Goal: Task Accomplishment & Management: Manage account settings

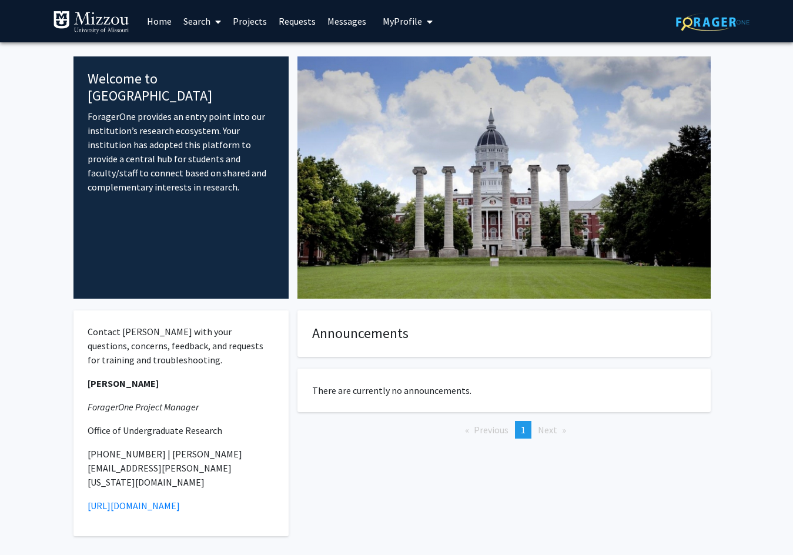
click at [105, 22] on img at bounding box center [91, 23] width 76 height 24
click at [415, 22] on span "My Profile" at bounding box center [402, 21] width 39 height 12
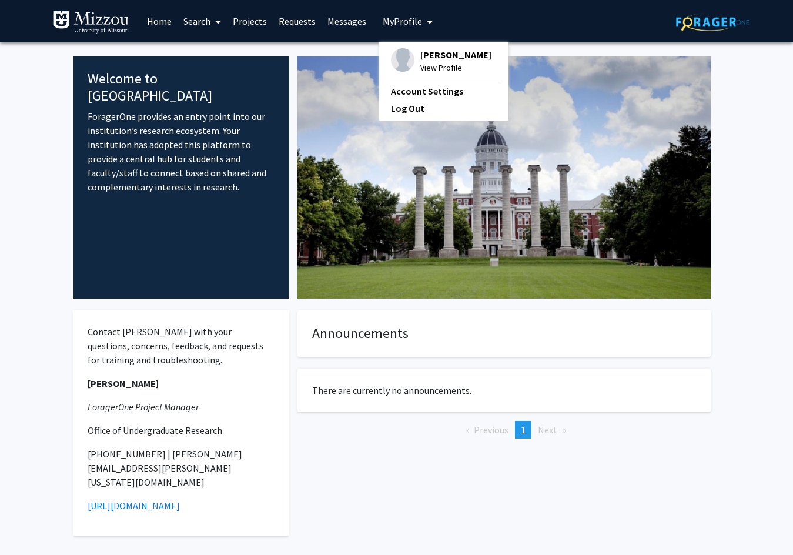
click at [413, 63] on div "William Nelsen View Profile" at bounding box center [441, 61] width 101 height 26
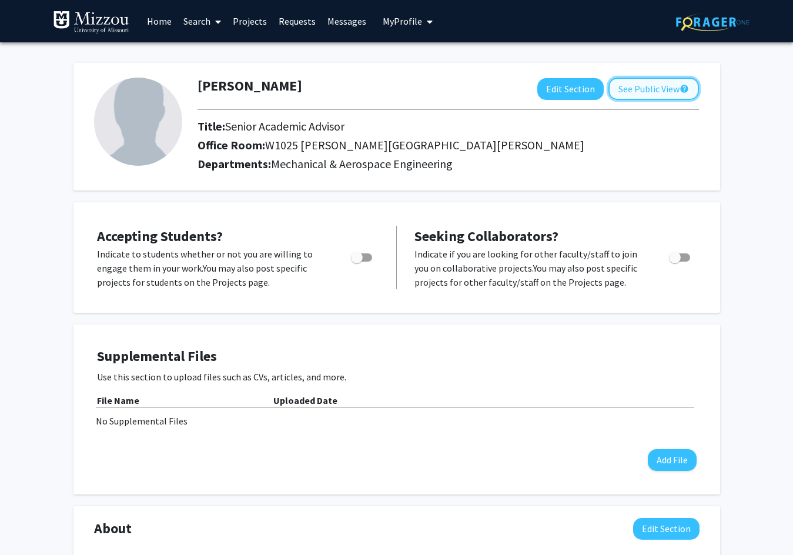
click at [649, 89] on button "See Public View help" at bounding box center [653, 89] width 91 height 22
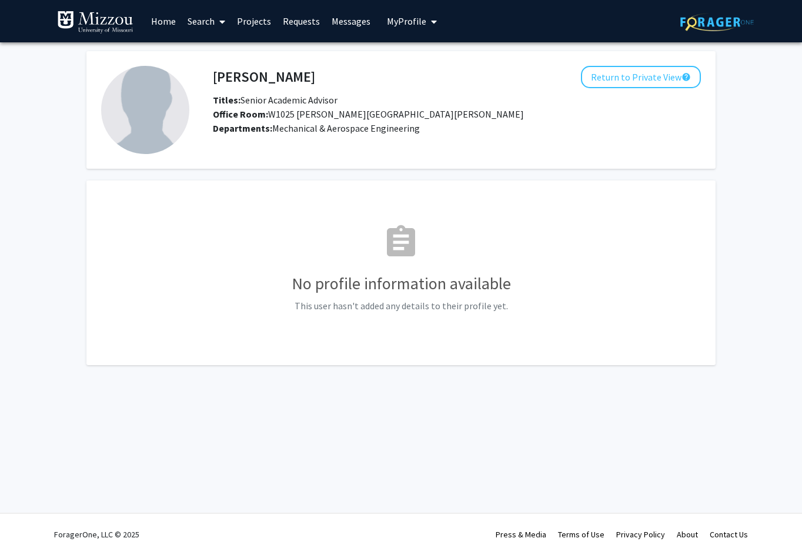
click at [649, 89] on div "William Nelsen Return to Private View help Titles: Senior Academic Advisor Offi…" at bounding box center [456, 93] width 505 height 55
click at [634, 81] on button "Return to Private View help" at bounding box center [641, 77] width 120 height 22
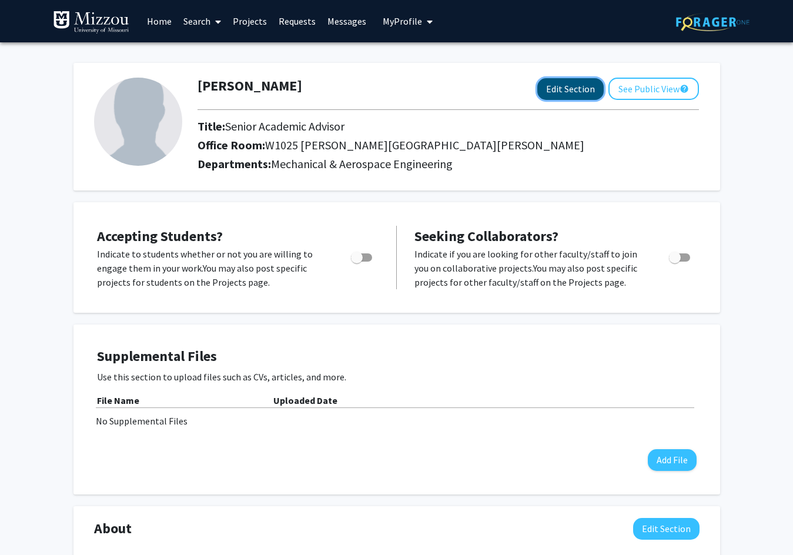
click at [572, 87] on button "Edit Section" at bounding box center [570, 89] width 66 height 22
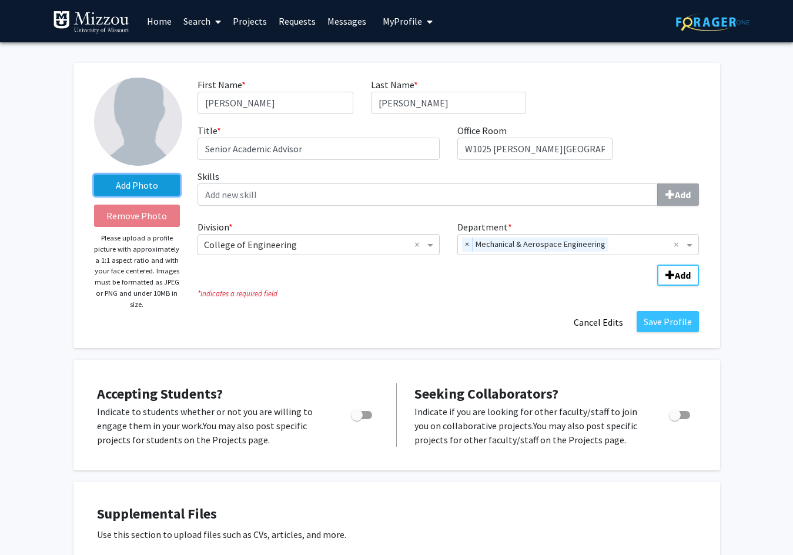
click at [147, 187] on label "Add Photo" at bounding box center [137, 185] width 86 height 21
click at [0, 0] on input "Add Photo" at bounding box center [0, 0] width 0 height 0
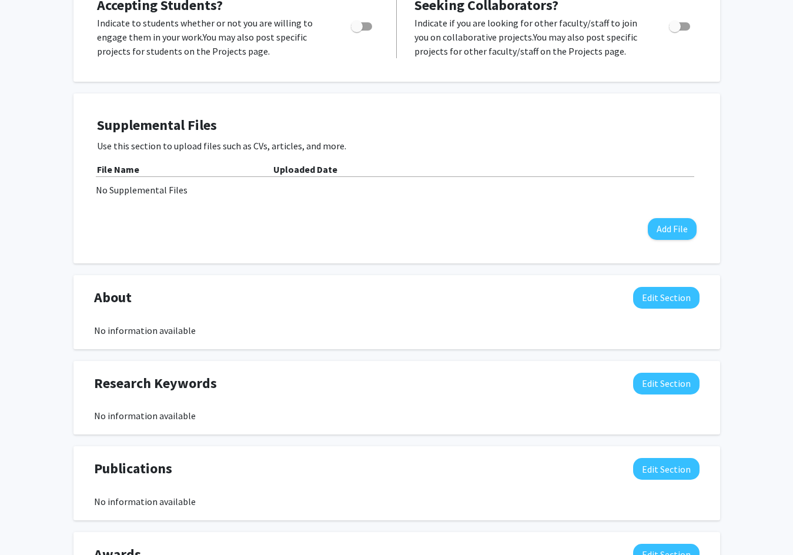
scroll to position [353, 0]
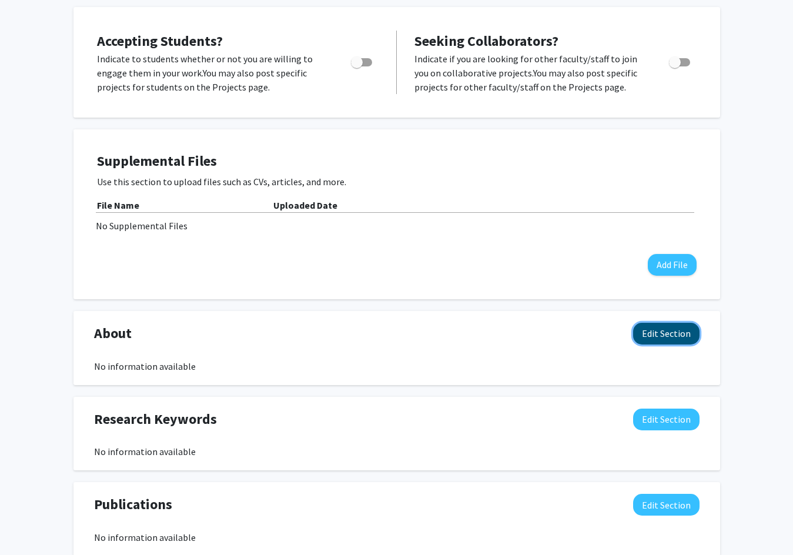
click at [657, 340] on button "Edit Section" at bounding box center [666, 334] width 66 height 22
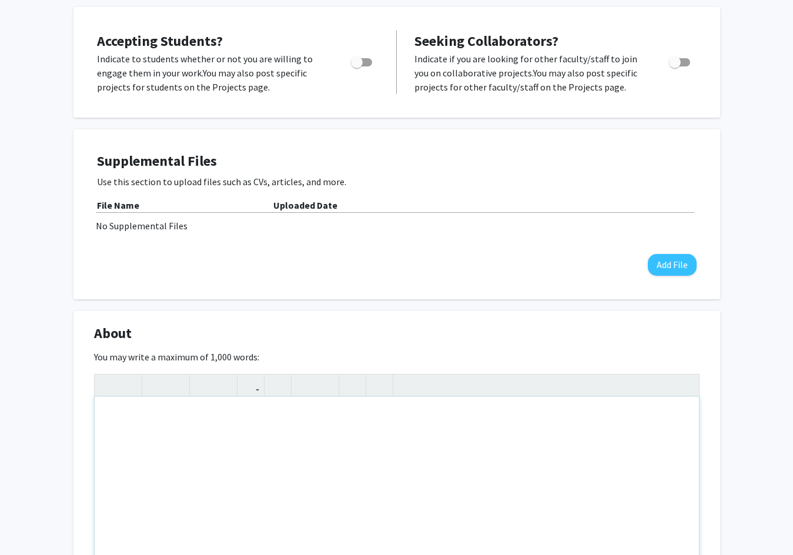
click at [258, 438] on div "Note to users with screen readers: Please deactivate our accessibility plugin f…" at bounding box center [397, 485] width 604 height 176
paste div "Note to users with screen readers: Please deactivate our accessibility plugin f…"
type textarea "<p>Hello there! My name is William Nelsen, and I'm a Senior Academic Advisor fo…"
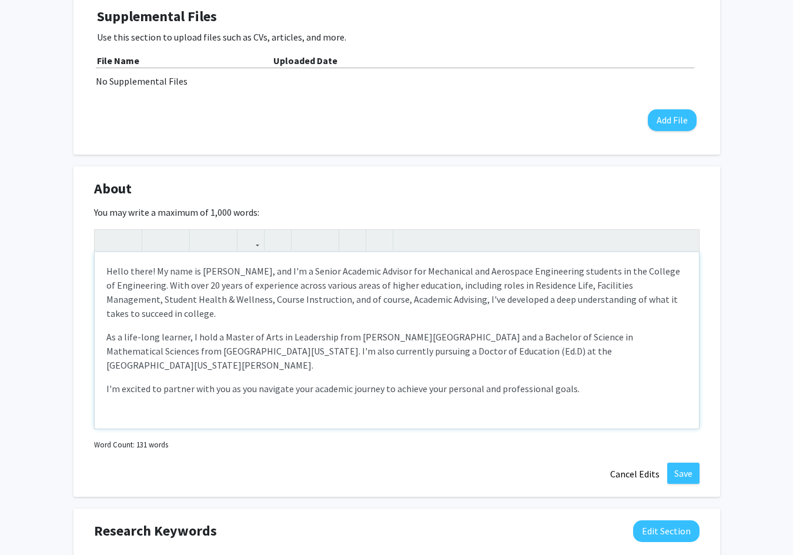
scroll to position [529, 0]
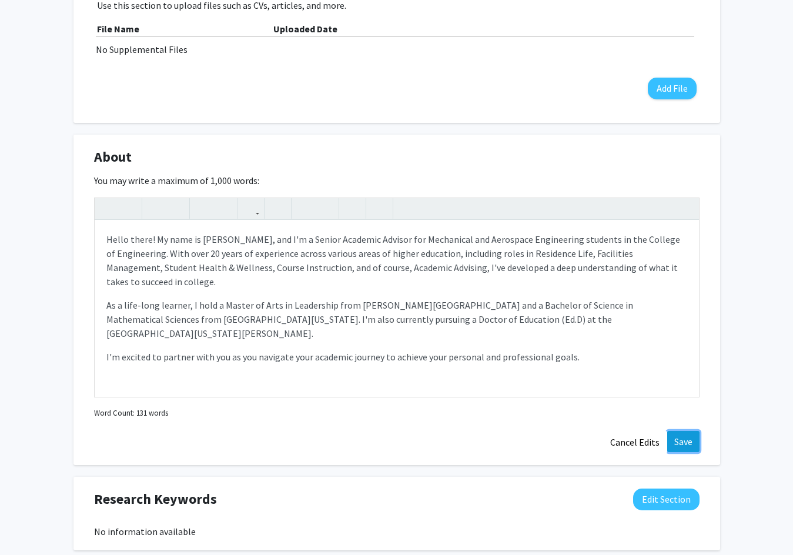
click at [692, 443] on button "Save" at bounding box center [683, 441] width 32 height 21
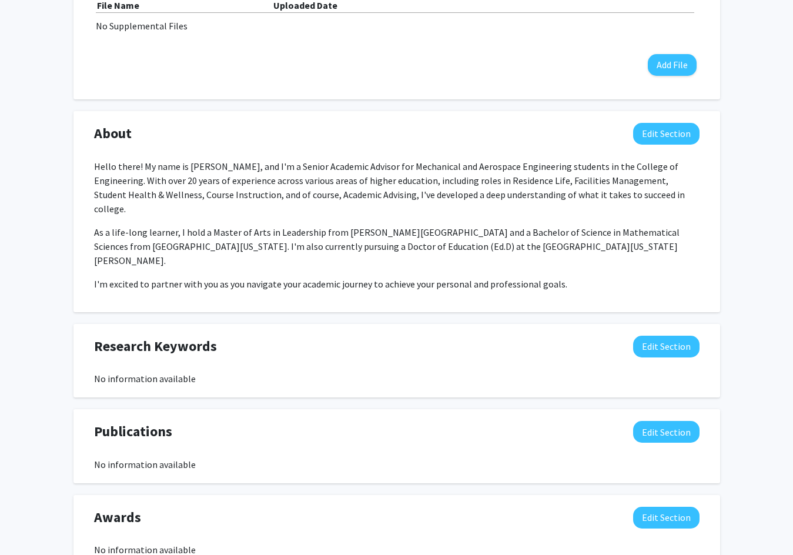
scroll to position [611, 0]
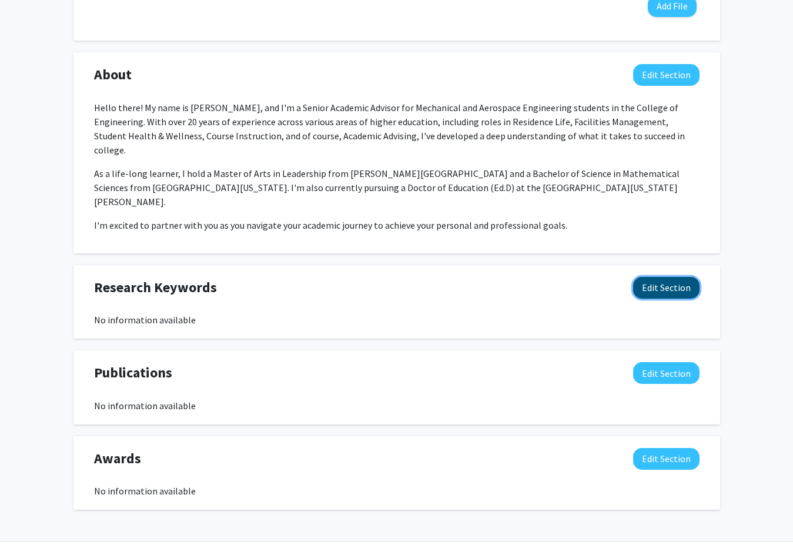
click at [639, 277] on button "Edit Section" at bounding box center [666, 288] width 66 height 22
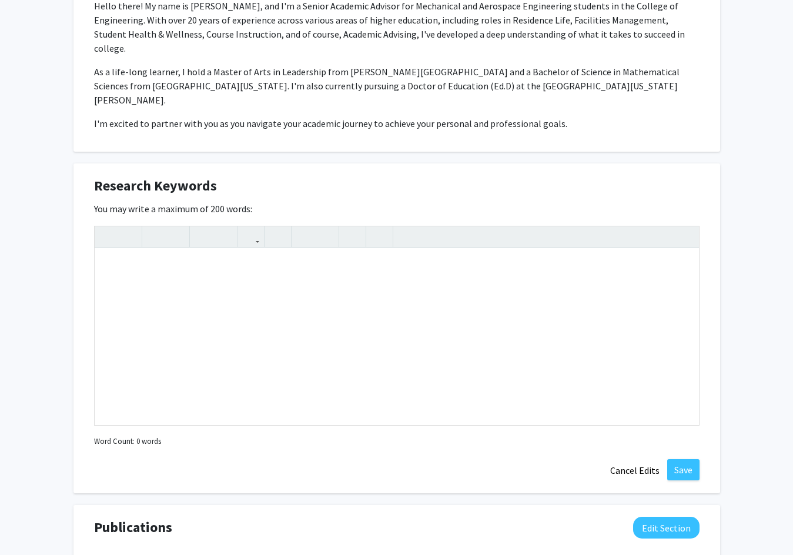
scroll to position [729, 0]
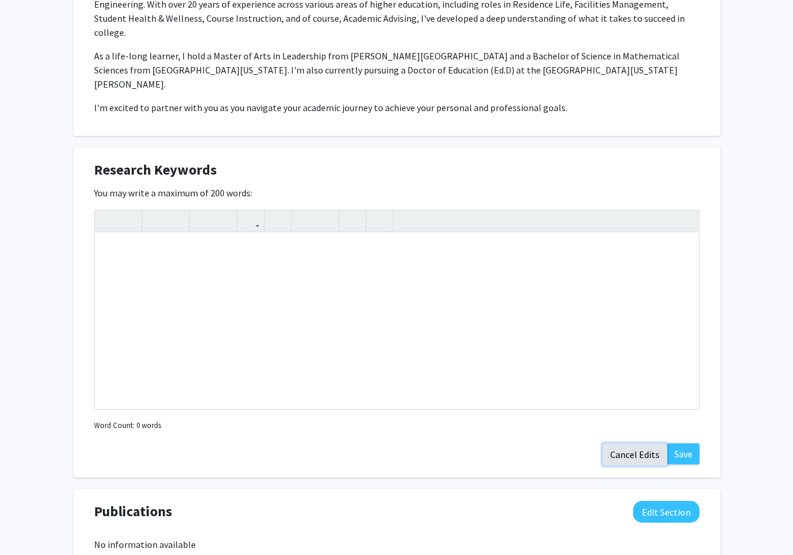
click at [644, 443] on button "Cancel Edits" at bounding box center [634, 454] width 65 height 22
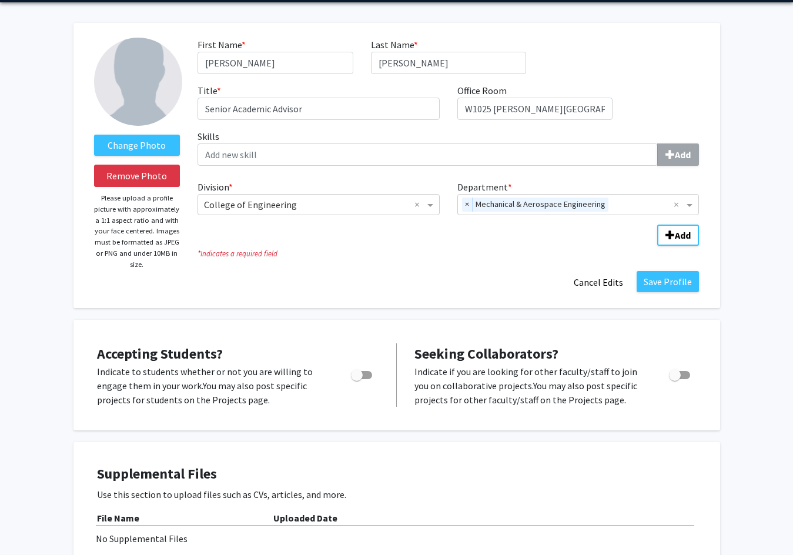
scroll to position [0, 0]
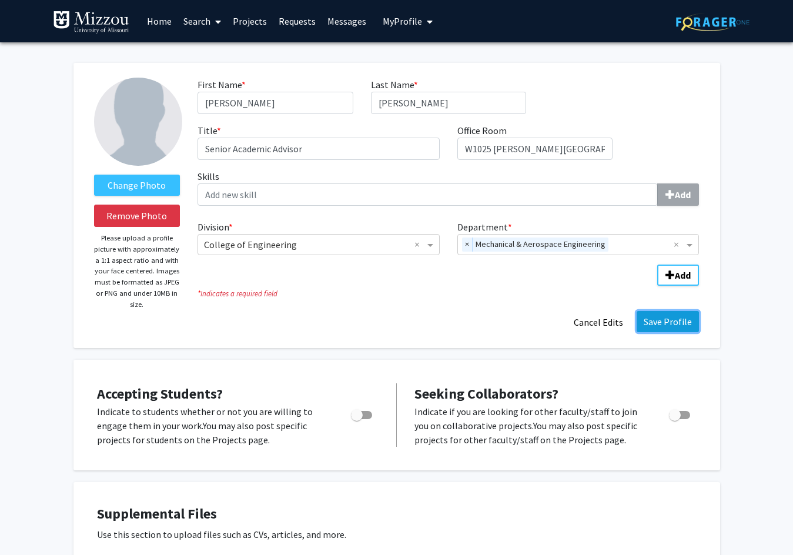
click at [679, 329] on button "Save Profile" at bounding box center [668, 321] width 62 height 21
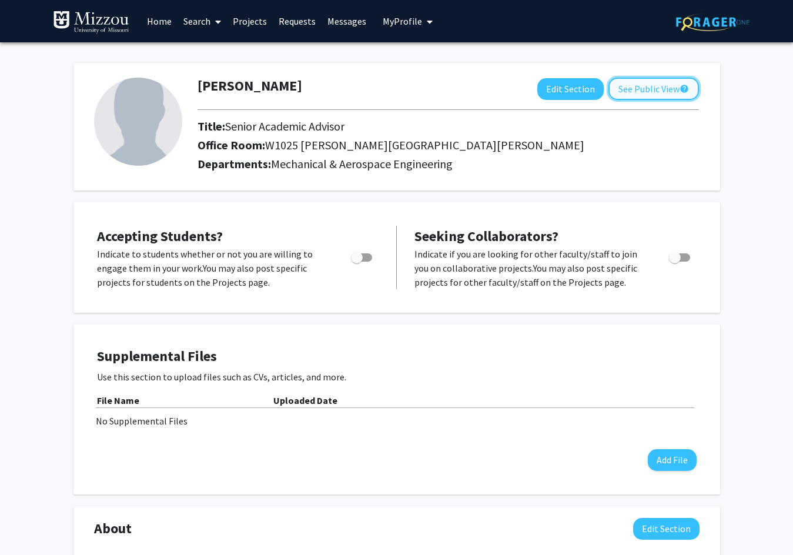
click at [655, 93] on button "See Public View help" at bounding box center [653, 89] width 91 height 22
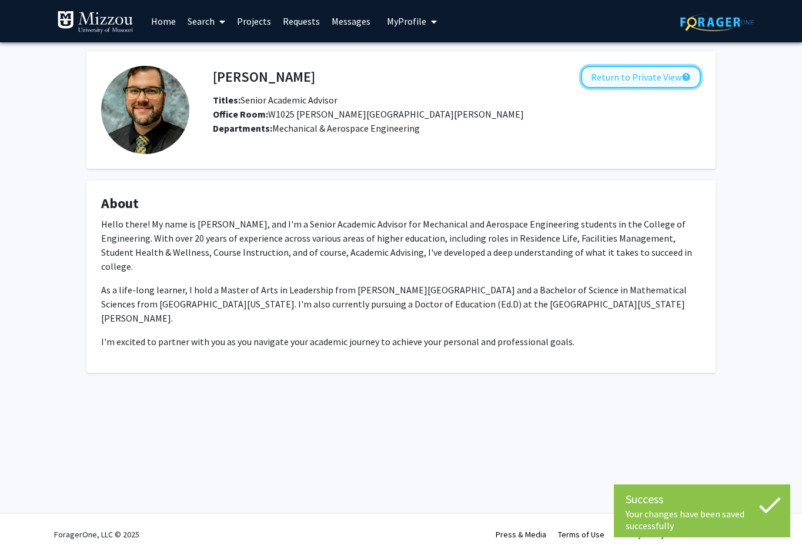
click at [645, 68] on button "Return to Private View help" at bounding box center [641, 77] width 120 height 22
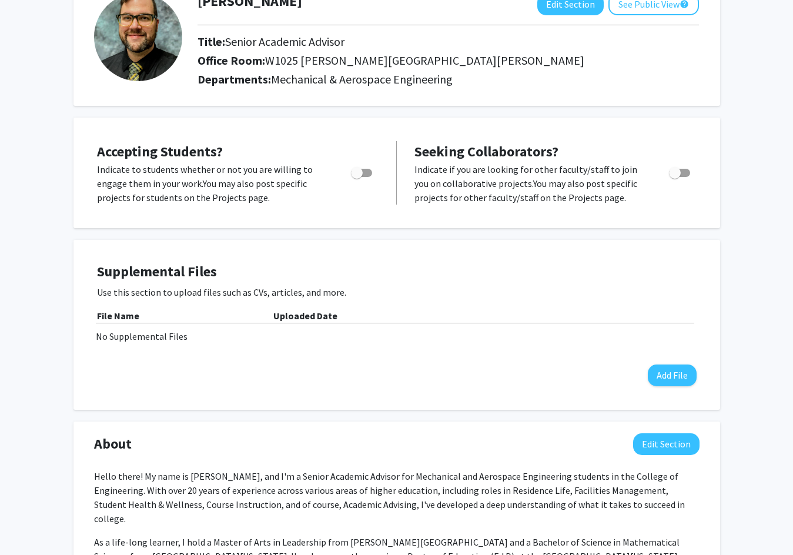
scroll to position [176, 0]
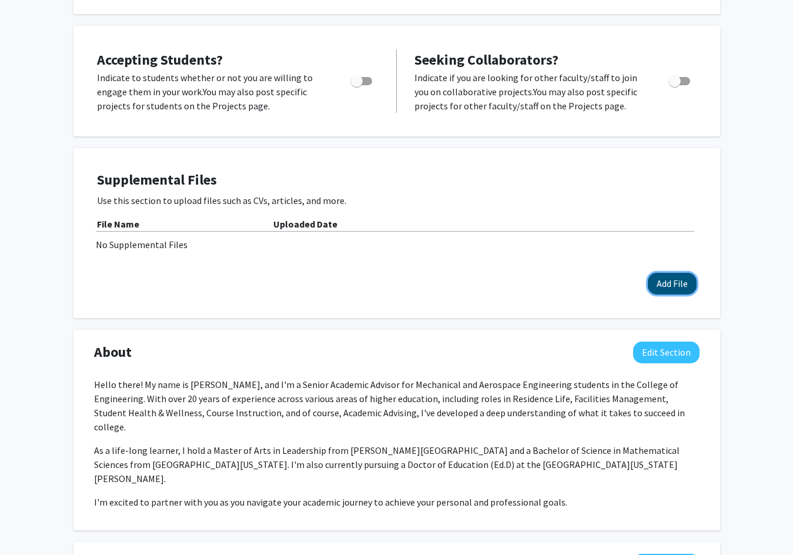
click at [671, 279] on button "Add File" at bounding box center [672, 284] width 49 height 22
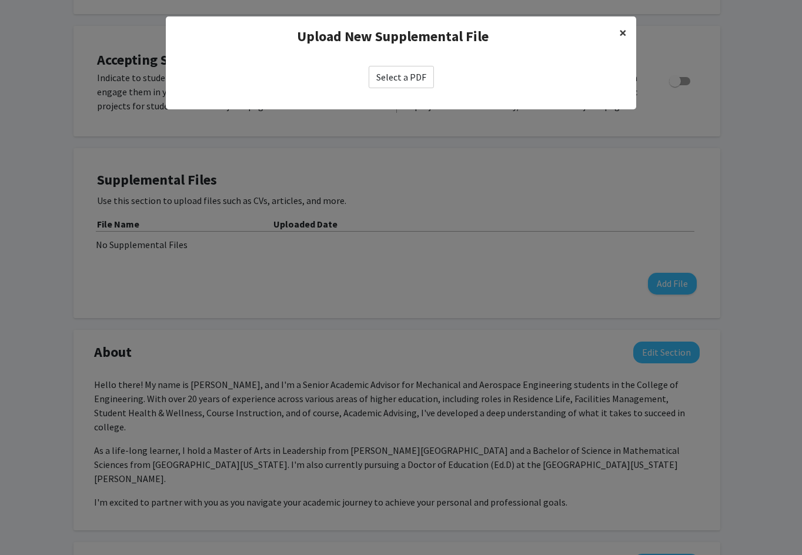
click at [620, 31] on span "×" at bounding box center [623, 33] width 8 height 18
